Goal: Task Accomplishment & Management: Manage account settings

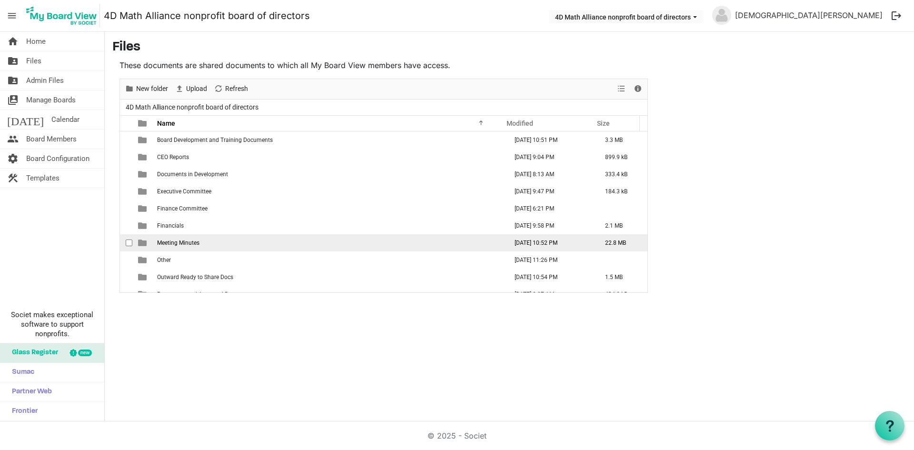
click at [191, 238] on td "Meeting Minutes" at bounding box center [329, 242] width 350 height 17
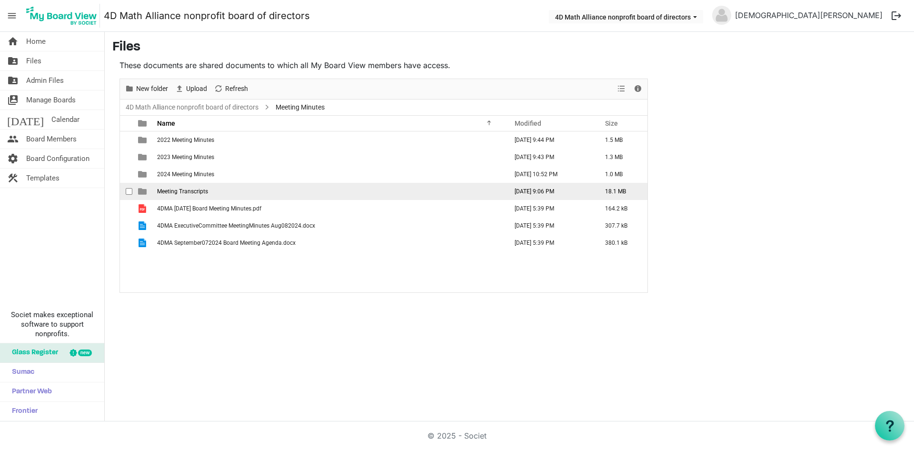
click at [222, 189] on td "Meeting Transcripts" at bounding box center [329, 191] width 350 height 17
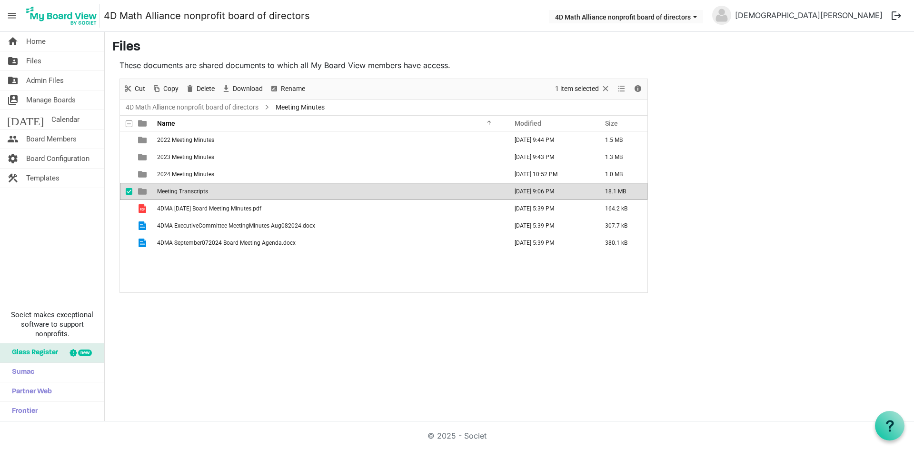
click at [222, 189] on td "Meeting Transcripts" at bounding box center [329, 191] width 350 height 17
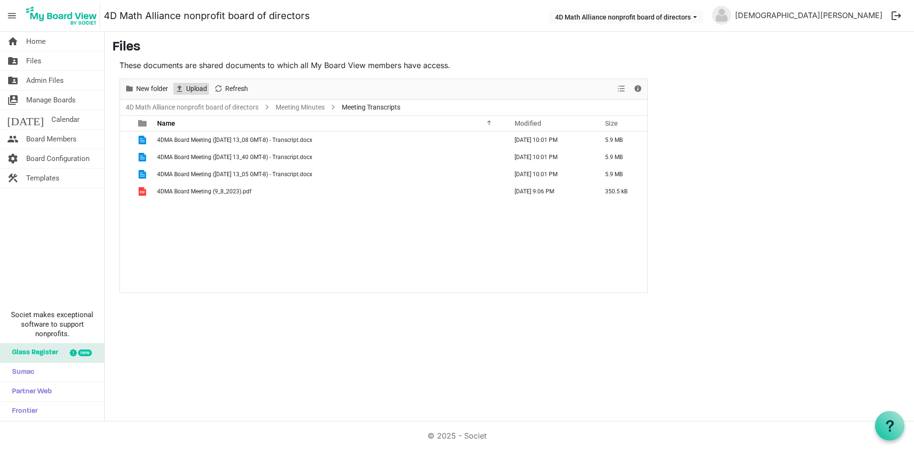
click at [200, 88] on span "Upload" at bounding box center [196, 89] width 23 height 12
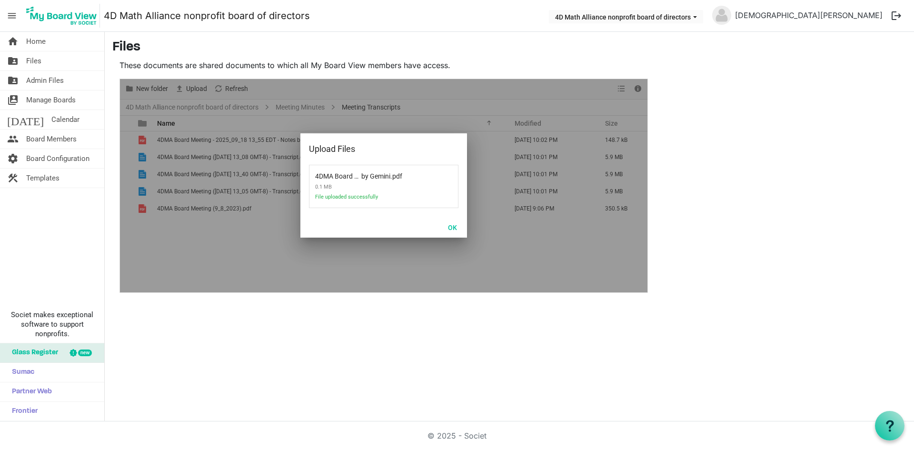
click at [321, 332] on div "home Home folder_shared Files folder_shared Admin Files switch_account Manage B…" at bounding box center [457, 226] width 914 height 389
click at [451, 225] on button "OK" at bounding box center [452, 226] width 21 height 13
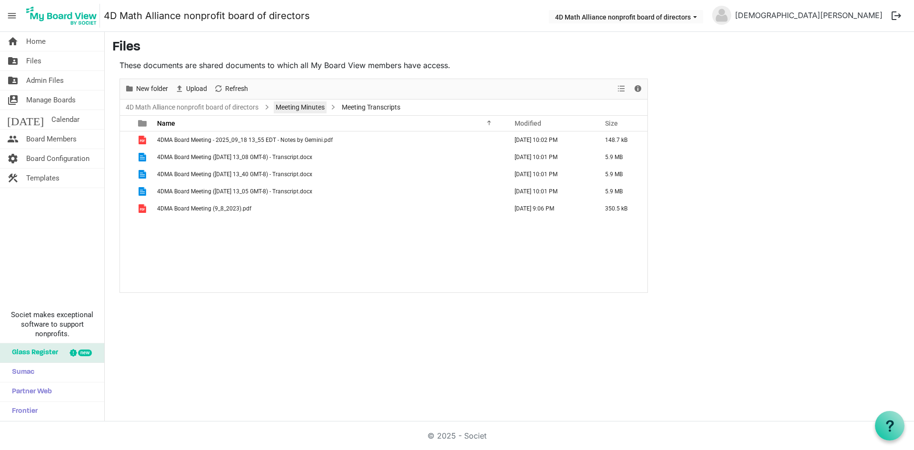
click at [300, 106] on link "Meeting Minutes" at bounding box center [300, 107] width 53 height 12
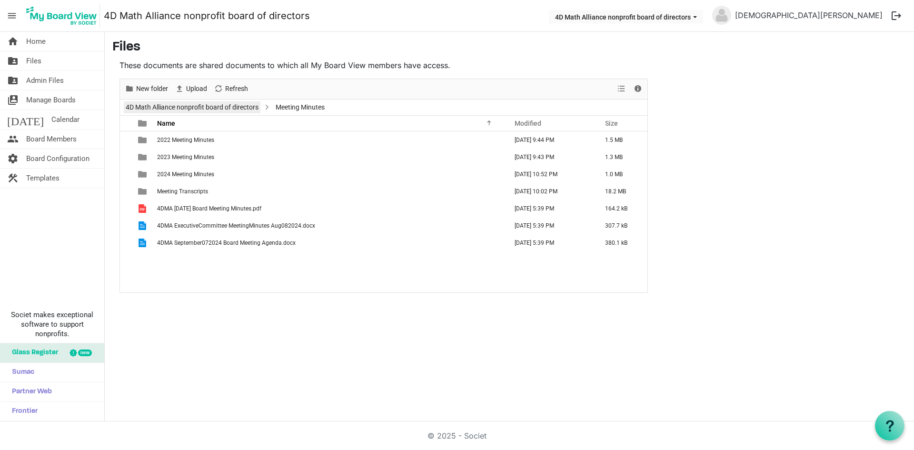
click at [252, 106] on link "4D Math Alliance nonprofit board of directors" at bounding box center [192, 107] width 137 height 12
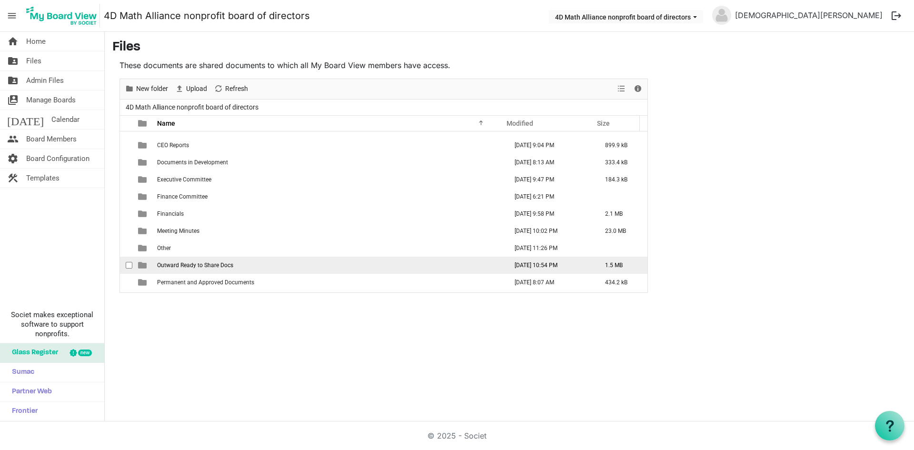
scroll to position [1, 0]
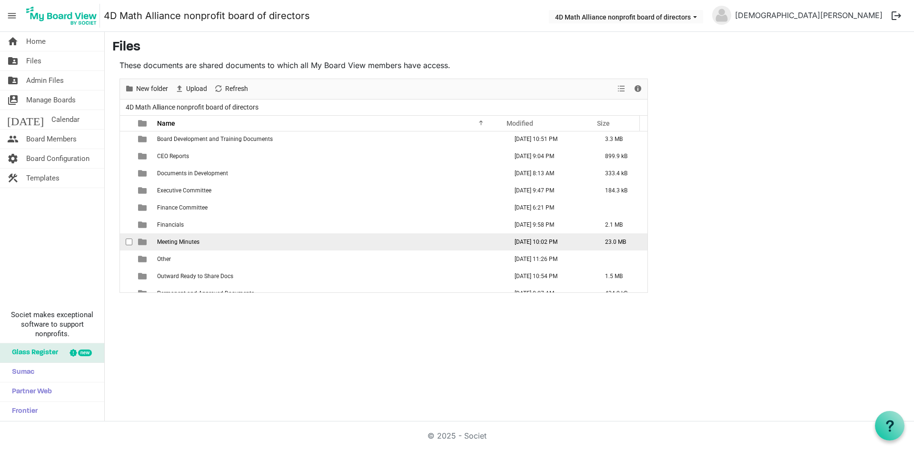
click at [179, 243] on span "Meeting Minutes" at bounding box center [178, 242] width 42 height 7
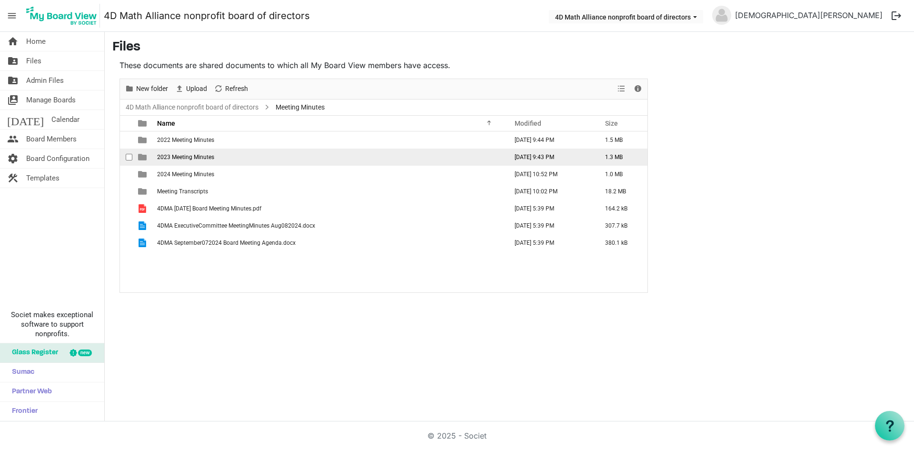
scroll to position [0, 0]
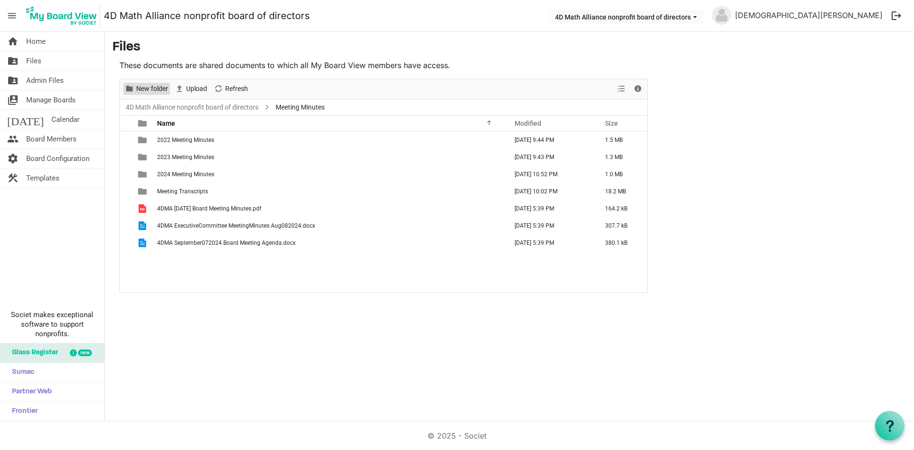
click at [148, 87] on span "New folder" at bounding box center [152, 89] width 34 height 12
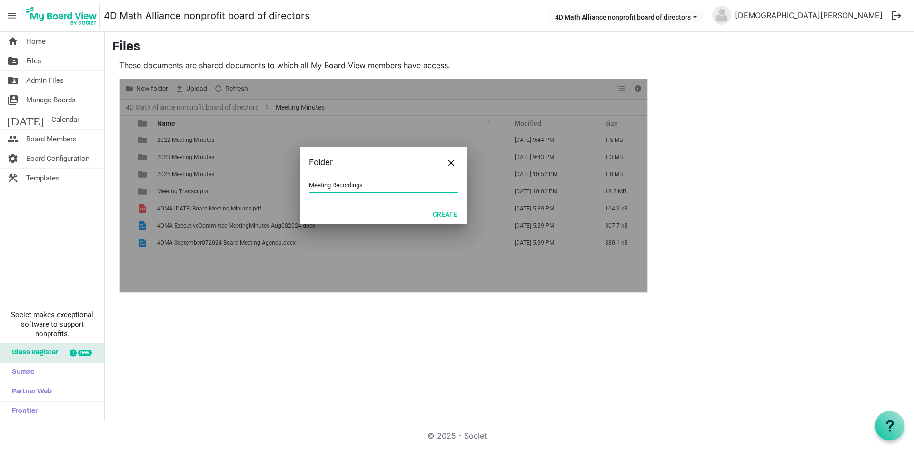
type input "Meeting Recordings"
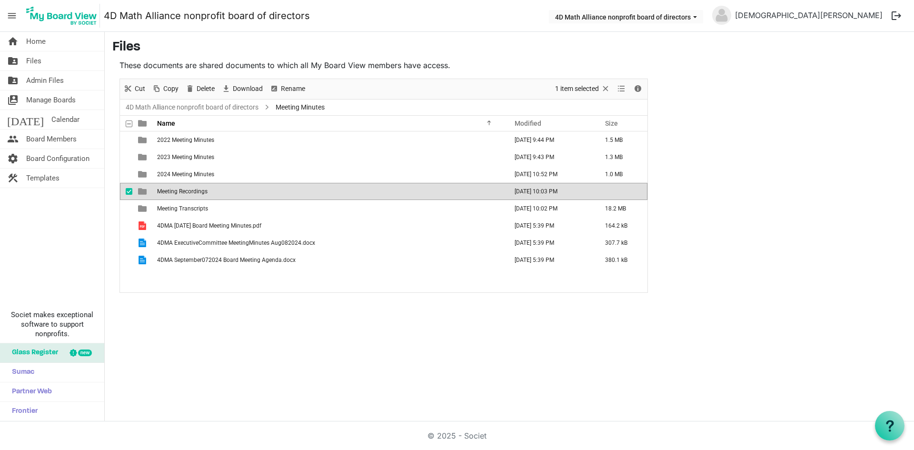
click at [213, 191] on td "Meeting Recordings" at bounding box center [329, 191] width 350 height 17
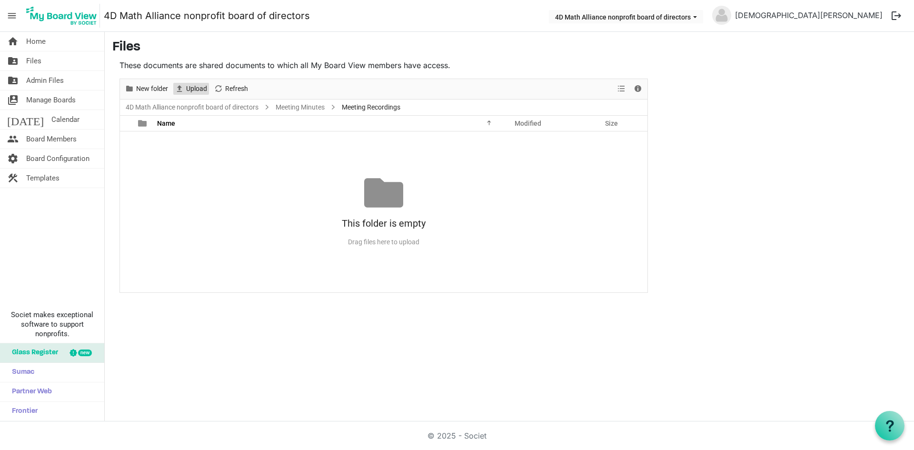
click at [202, 92] on span "Upload" at bounding box center [196, 89] width 23 height 12
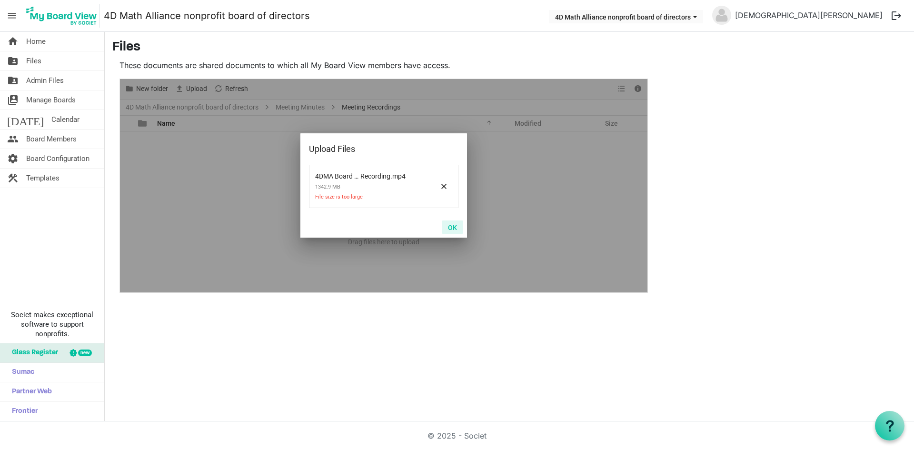
click at [454, 227] on button "OK" at bounding box center [452, 226] width 21 height 13
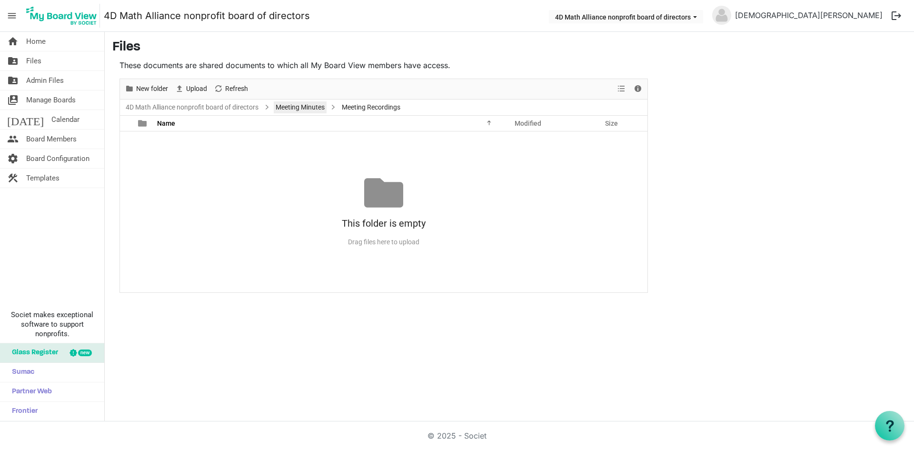
click at [279, 104] on link "Meeting Minutes" at bounding box center [300, 107] width 53 height 12
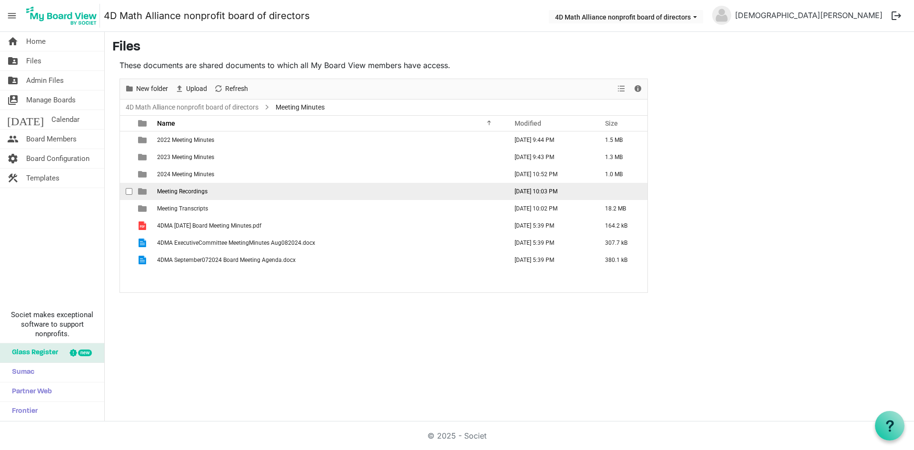
click at [133, 194] on div "checkbox" at bounding box center [131, 192] width 11 height 10
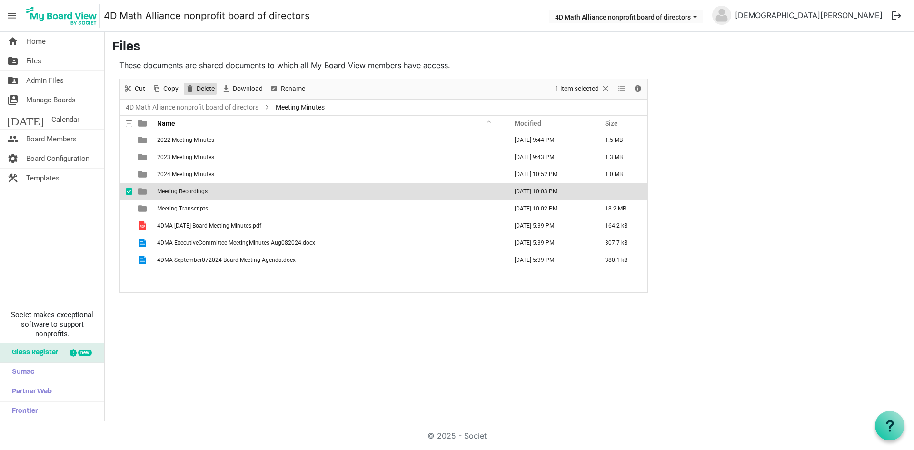
click at [211, 89] on span "Delete" at bounding box center [206, 89] width 20 height 12
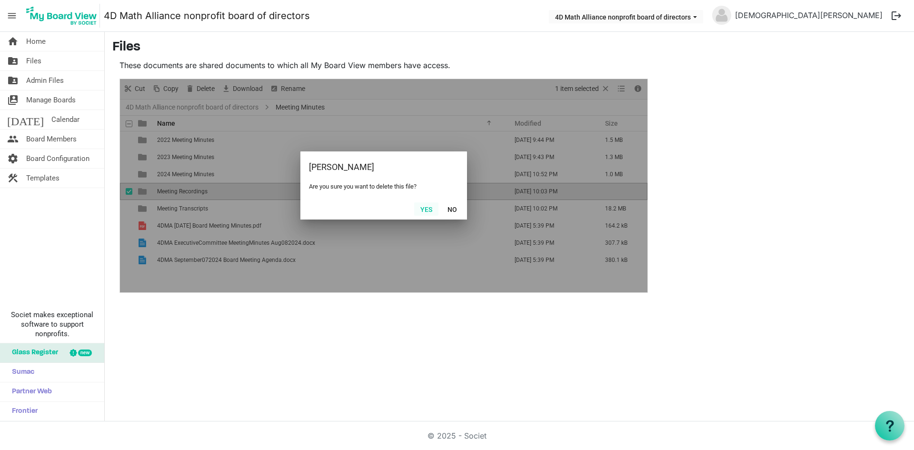
click at [421, 208] on button "Yes" at bounding box center [426, 208] width 24 height 13
